Goal: Transaction & Acquisition: Purchase product/service

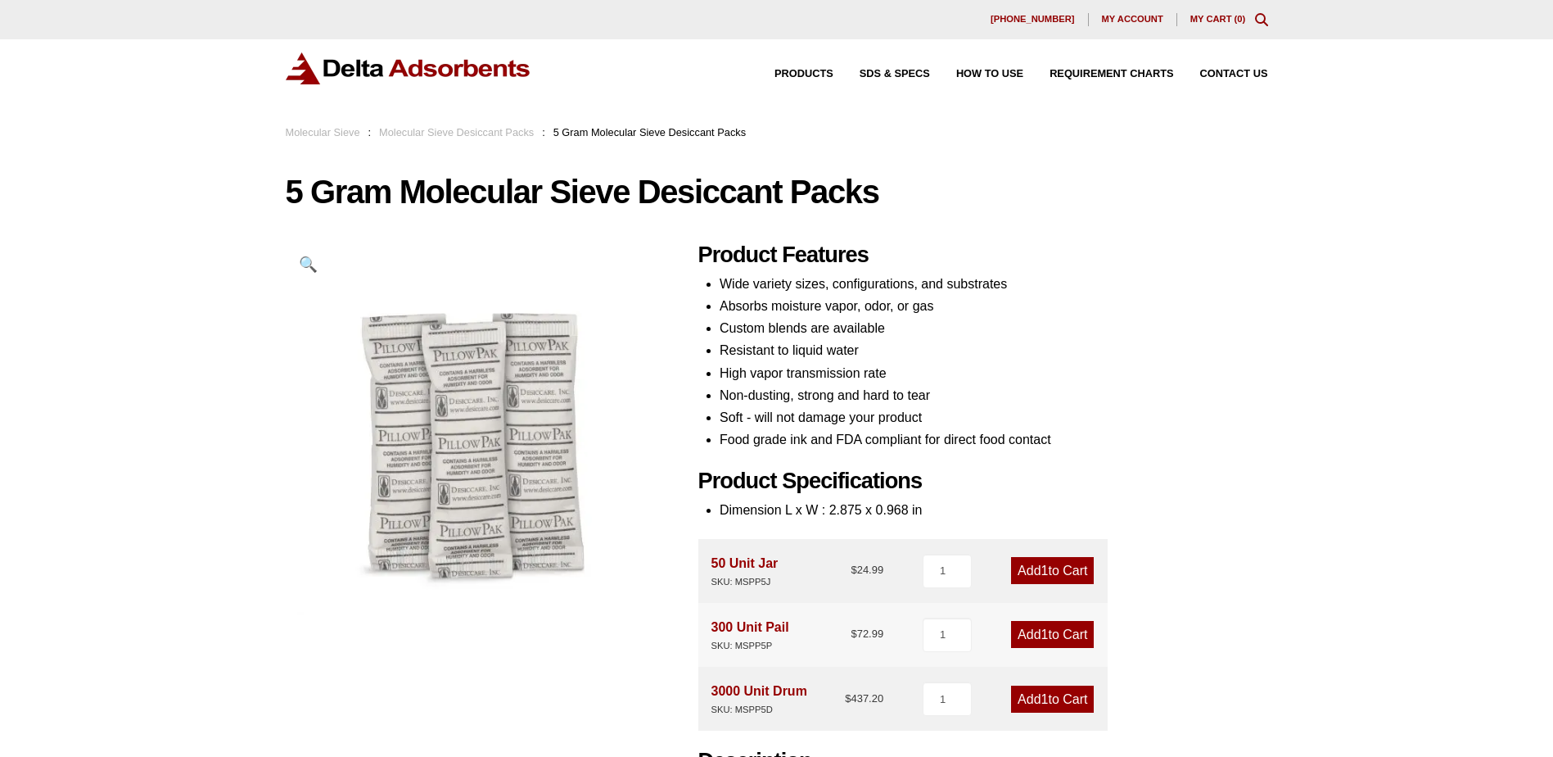
click at [459, 128] on link "Molecular Sieve Desiccant Packs" at bounding box center [456, 132] width 155 height 12
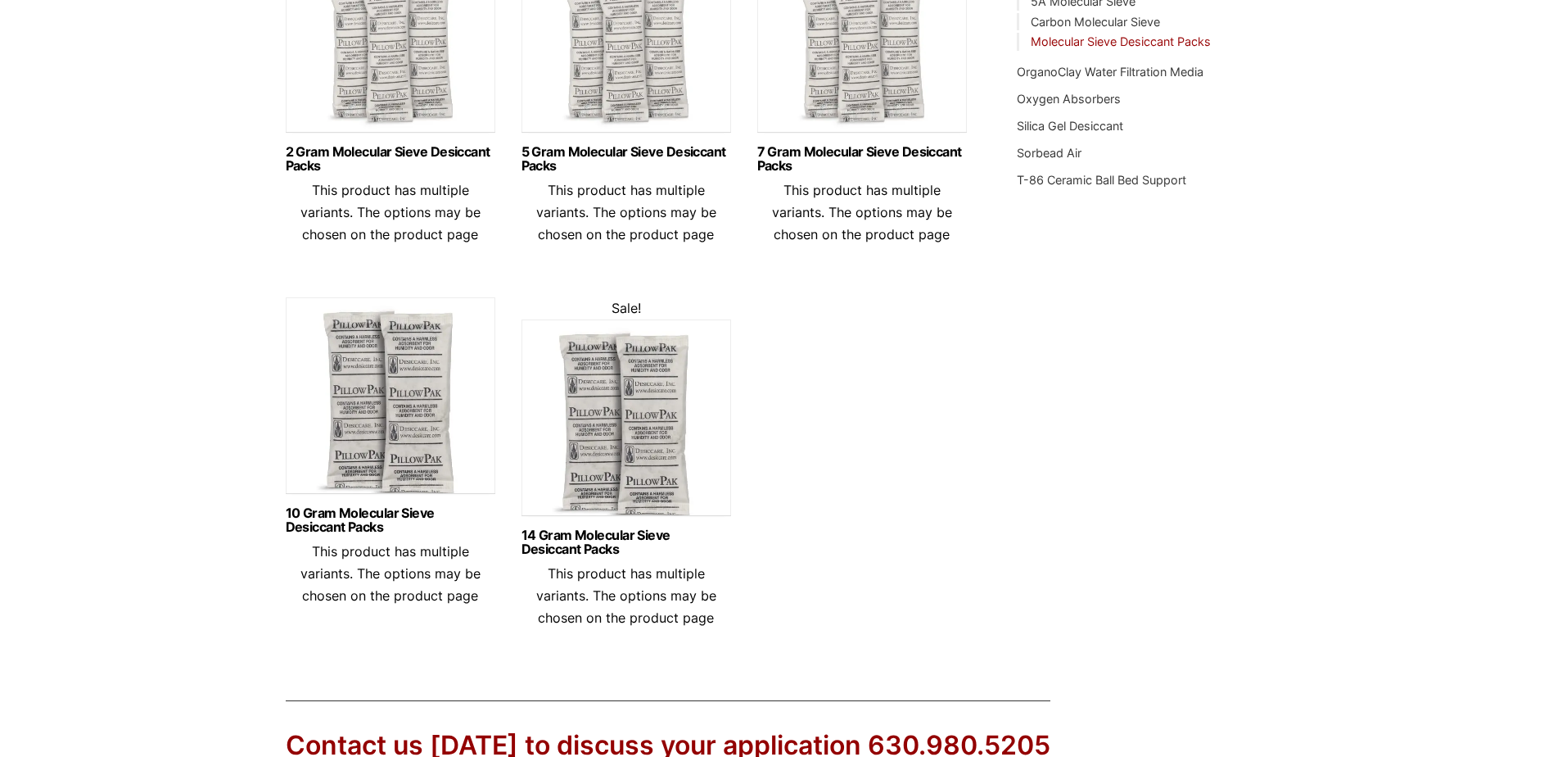
scroll to position [819, 0]
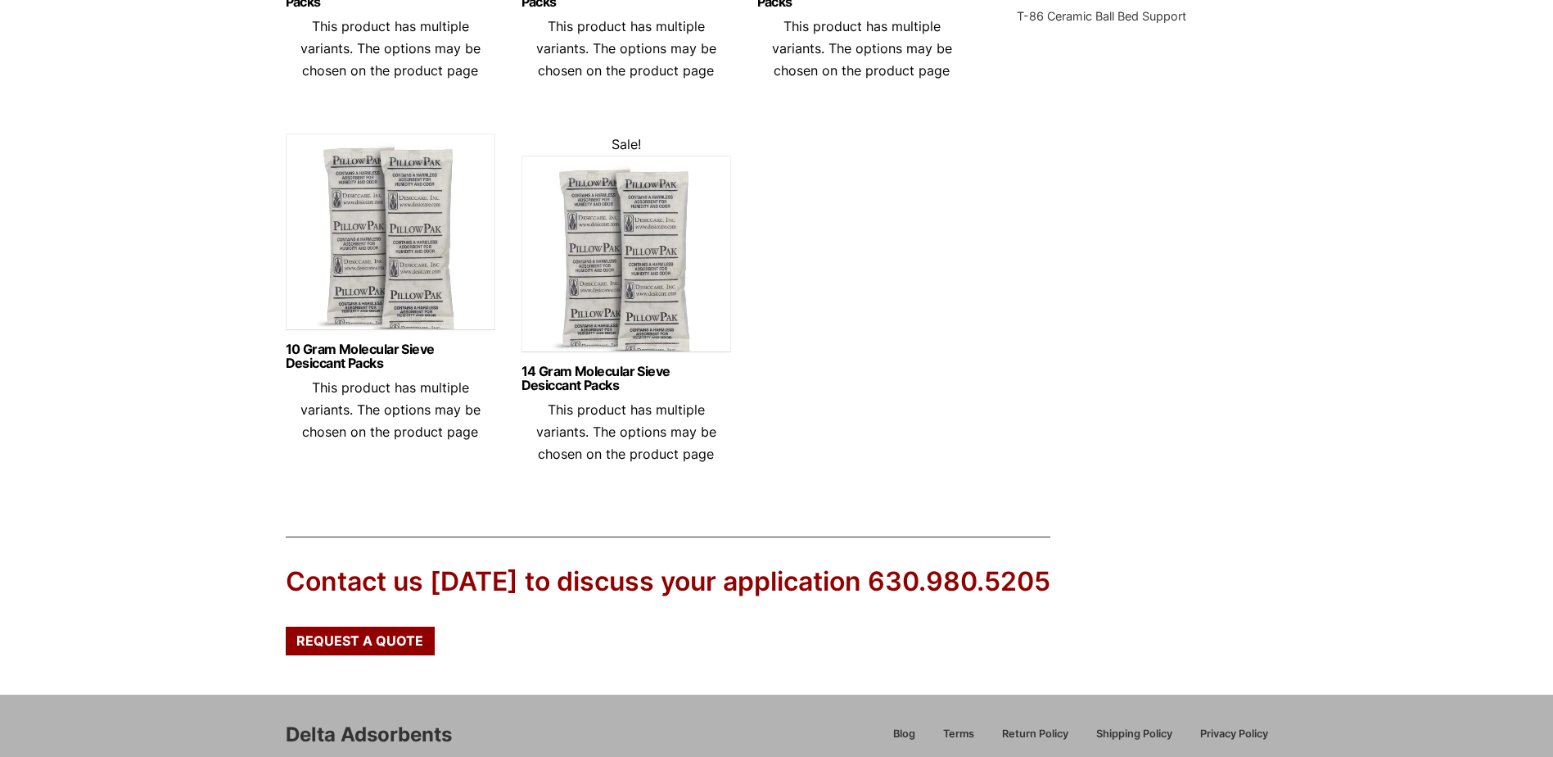
click at [617, 265] on img at bounding box center [627, 258] width 210 height 205
click at [350, 236] on img at bounding box center [391, 235] width 210 height 205
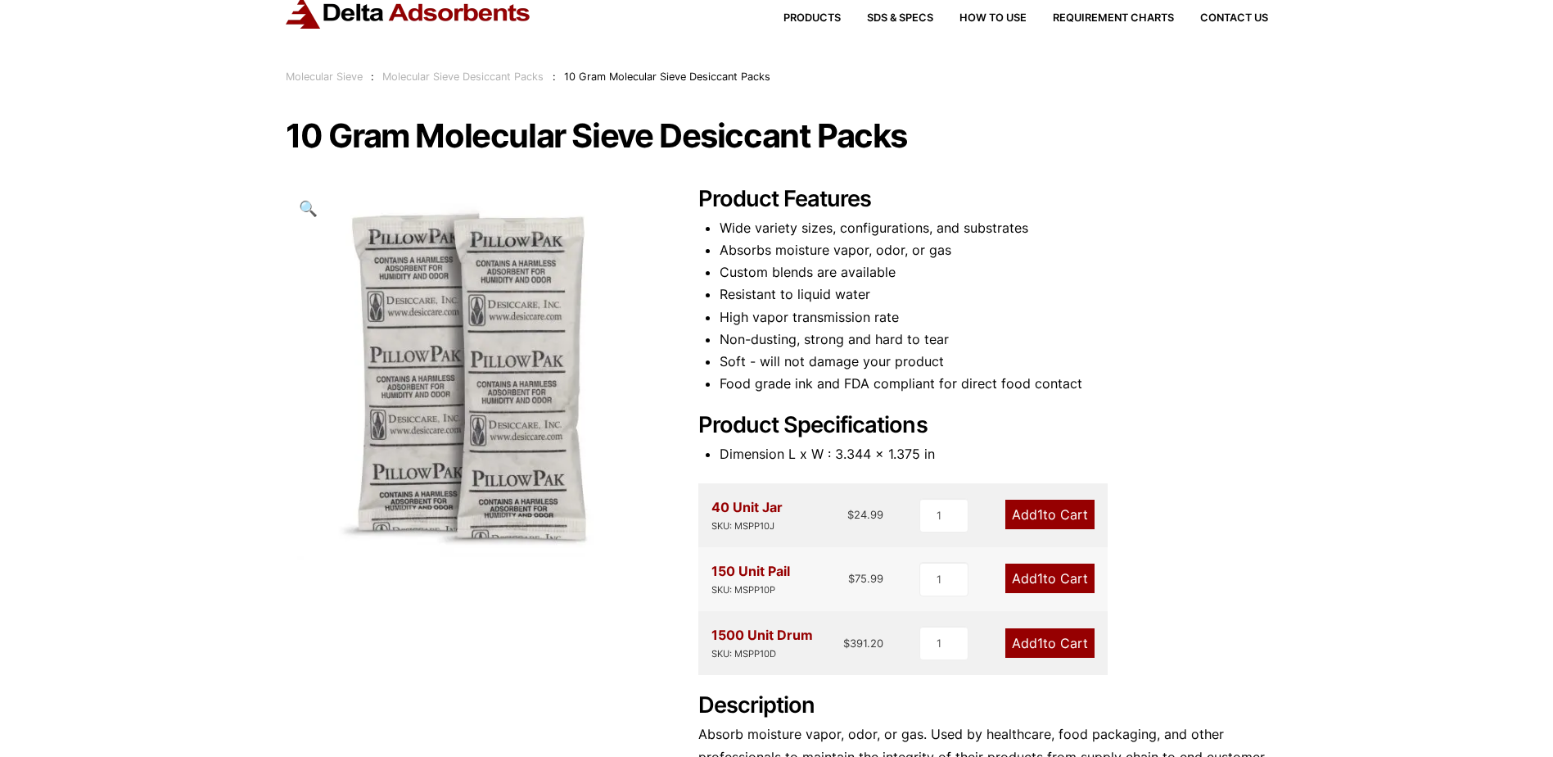
scroll to position [82, 0]
